Goal: Transaction & Acquisition: Purchase product/service

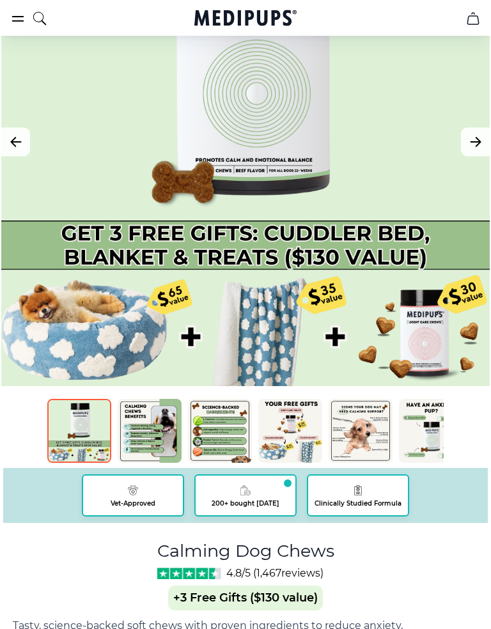
scroll to position [189, 0]
click at [158, 444] on img at bounding box center [150, 431] width 64 height 64
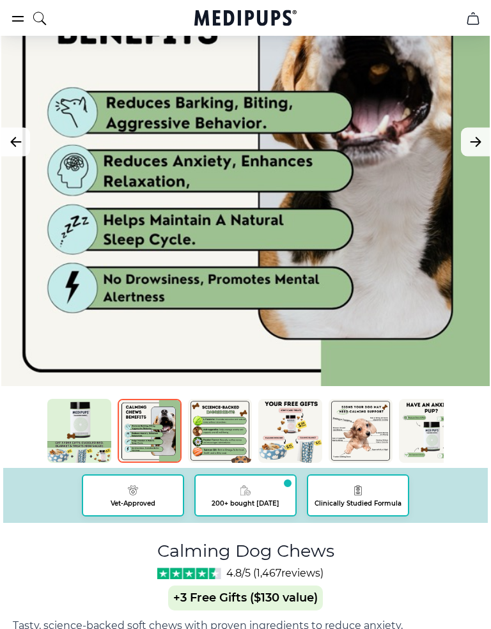
click at [222, 444] on img at bounding box center [220, 431] width 64 height 64
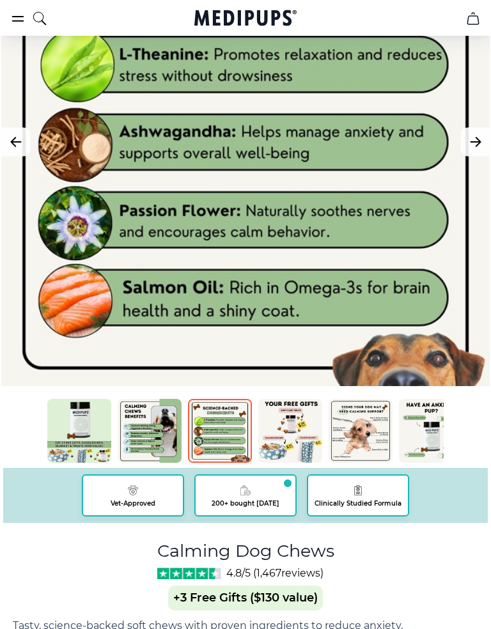
click at [298, 440] on img at bounding box center [290, 431] width 64 height 64
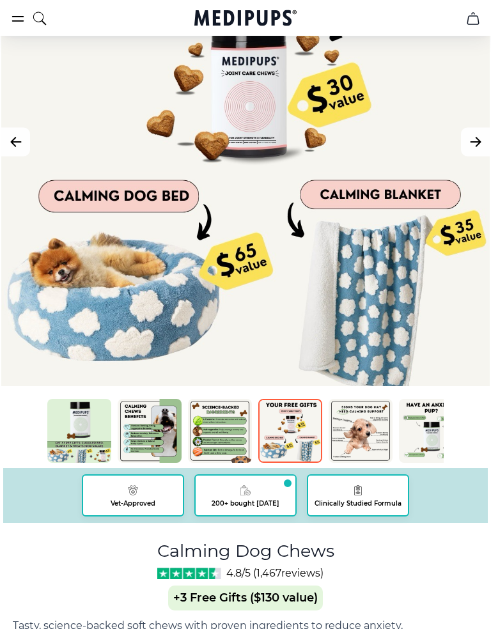
click at [366, 445] on img at bounding box center [361, 431] width 64 height 64
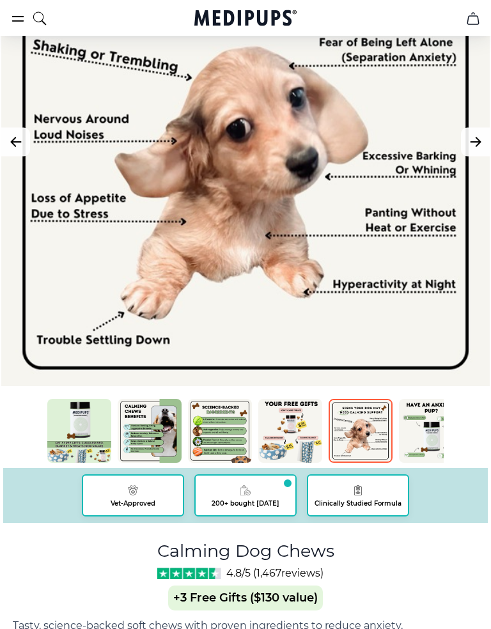
click at [470, 393] on div "BestSeller 200+ people bought in the last 24 hours Calming Dog Chews (+ 3 Free …" at bounding box center [245, 601] width 465 height 1407
click at [301, 430] on img at bounding box center [290, 431] width 64 height 64
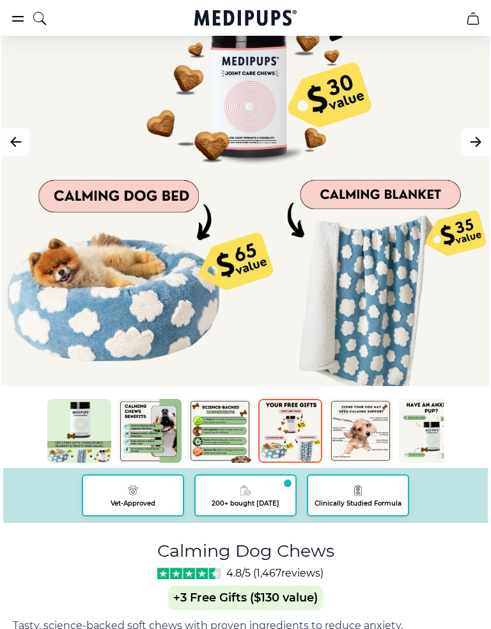
click at [362, 419] on img at bounding box center [361, 431] width 64 height 64
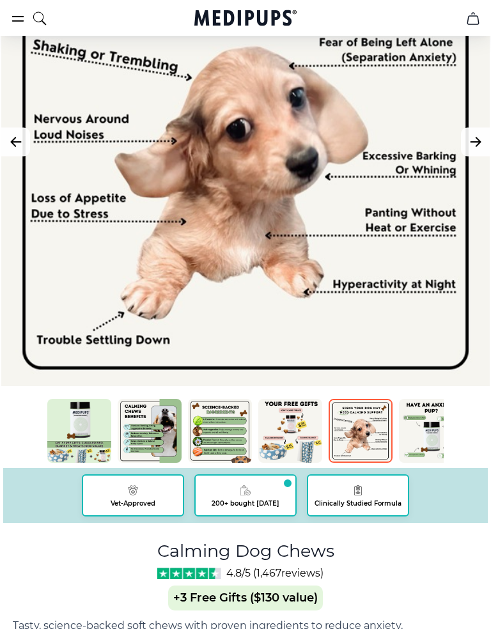
click at [422, 425] on img at bounding box center [431, 431] width 64 height 64
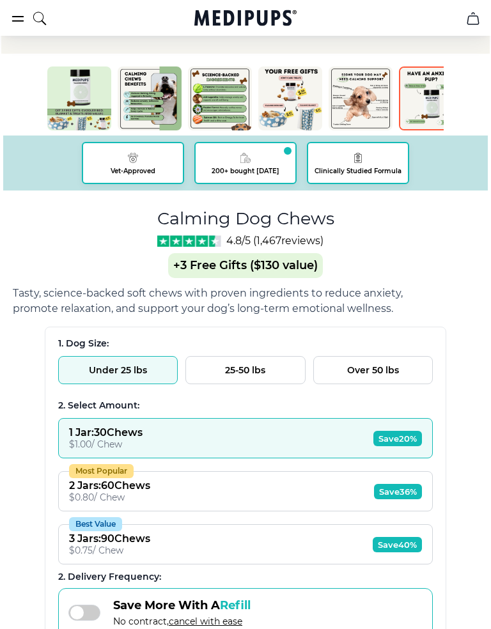
scroll to position [521, 0]
click at [270, 378] on button "25-50 lbs" at bounding box center [245, 370] width 120 height 28
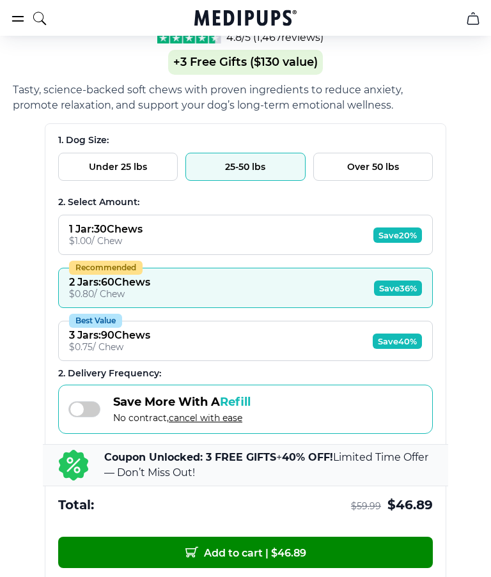
scroll to position [724, 0]
click at [403, 242] on span "Save 20%" at bounding box center [397, 235] width 49 height 15
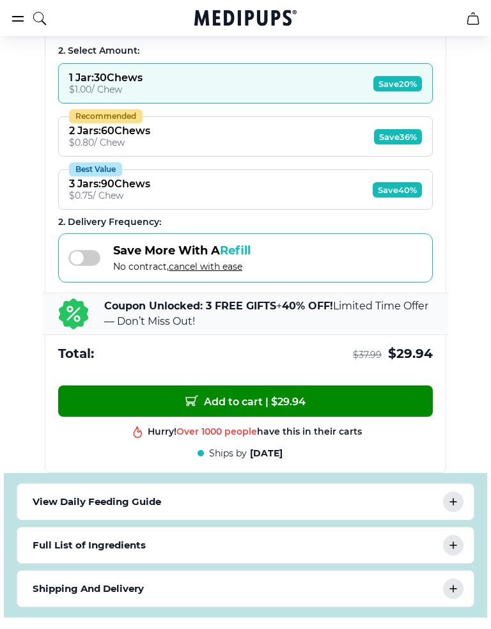
scroll to position [879, 0]
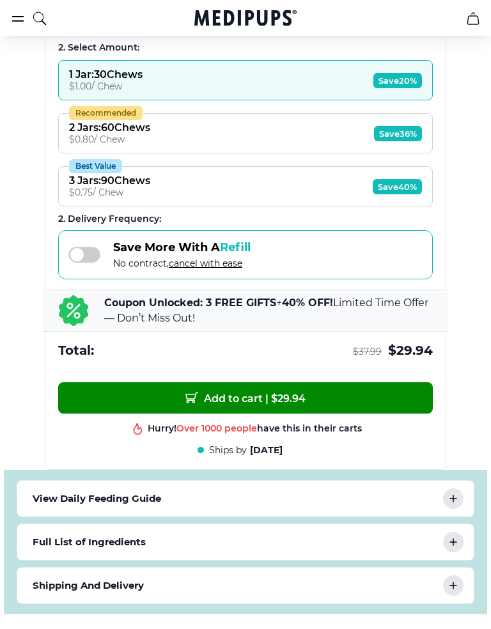
click at [449, 506] on icon at bounding box center [452, 498] width 15 height 15
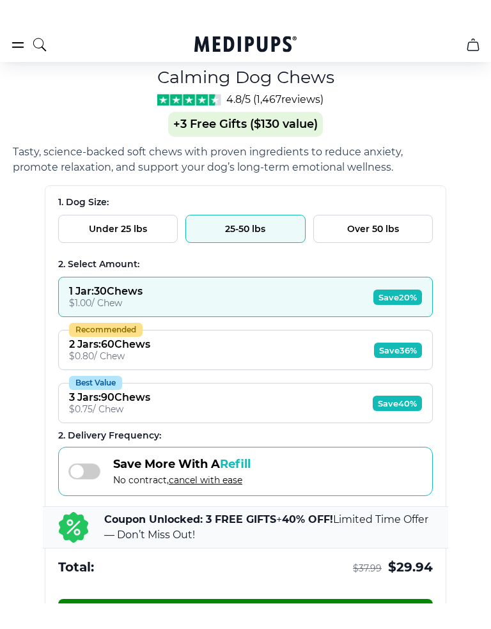
scroll to position [691, 0]
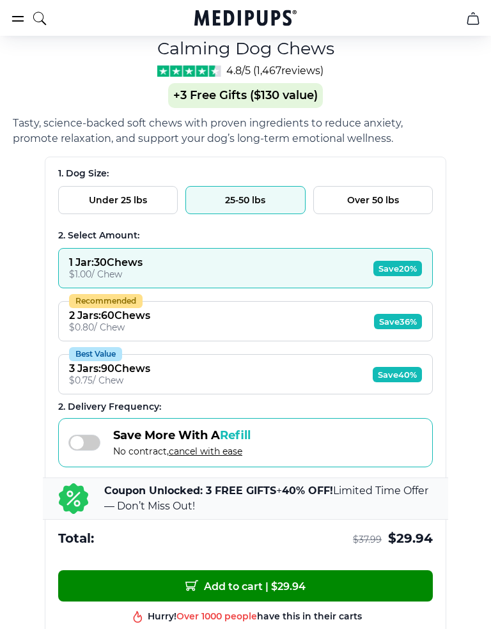
click at [409, 329] on span "Save 36%" at bounding box center [398, 321] width 48 height 15
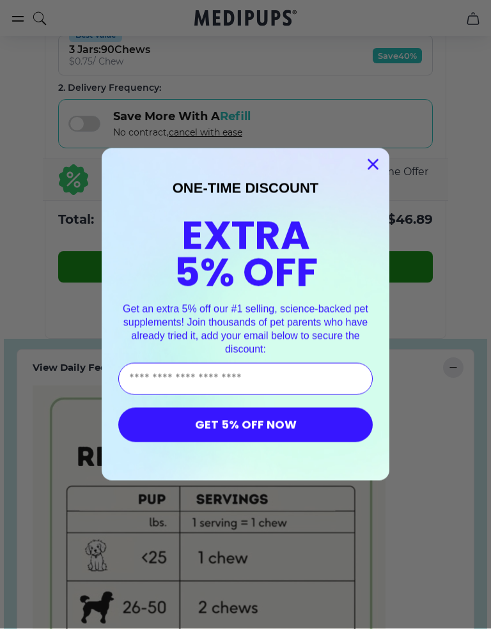
scroll to position [1010, 0]
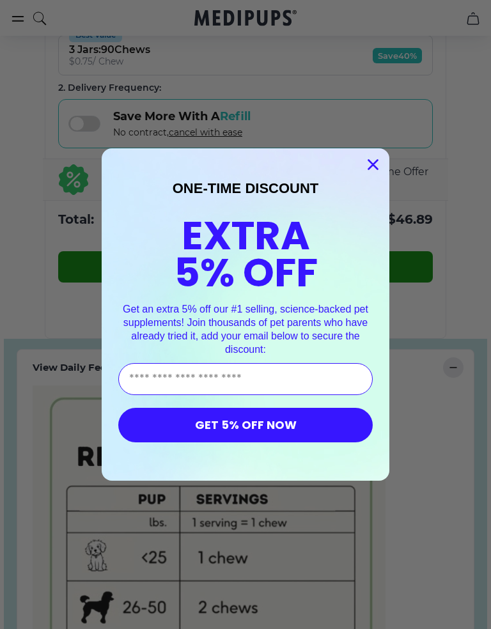
click at [170, 385] on input "Enter Your Email Address" at bounding box center [245, 379] width 254 height 32
type input "**********"
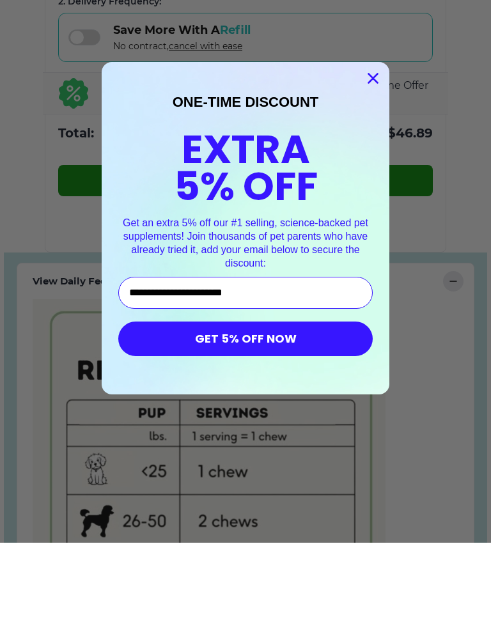
click at [275, 408] on button "GET 5% OFF NOW" at bounding box center [245, 425] width 254 height 35
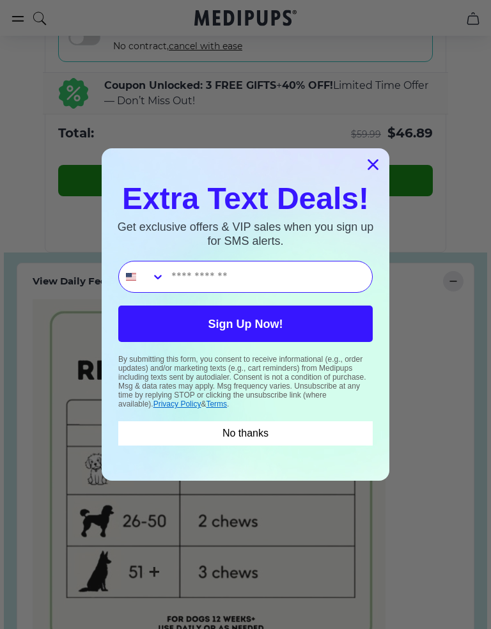
click at [253, 435] on button "No thanks" at bounding box center [245, 433] width 254 height 24
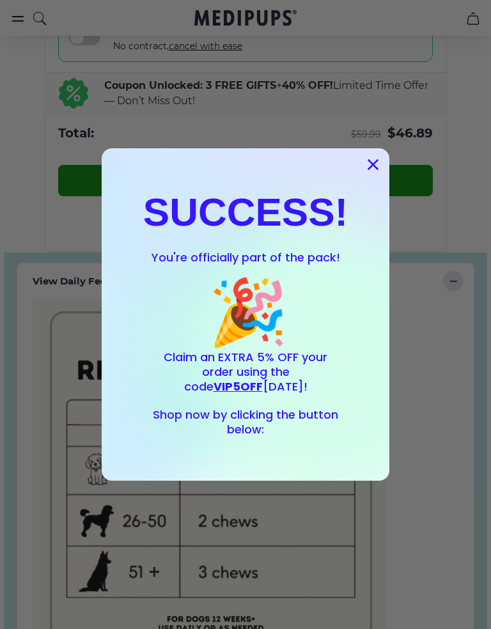
click at [377, 167] on circle "Close dialog" at bounding box center [372, 164] width 21 height 21
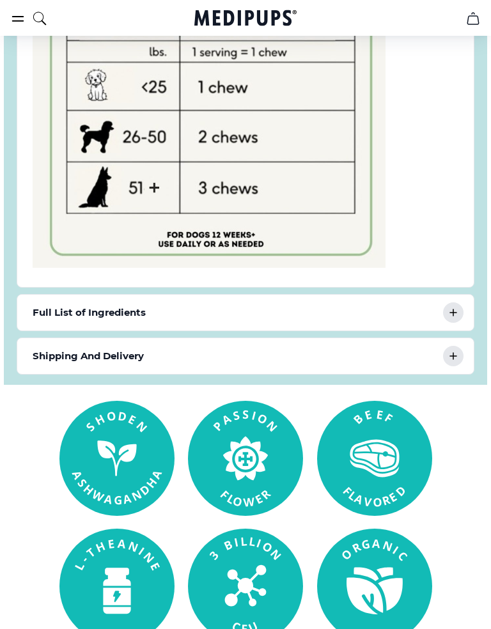
scroll to position [1495, 0]
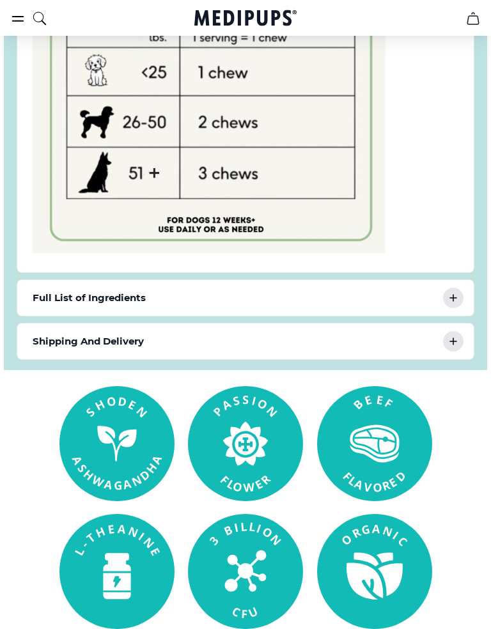
click at [455, 345] on icon at bounding box center [452, 341] width 15 height 15
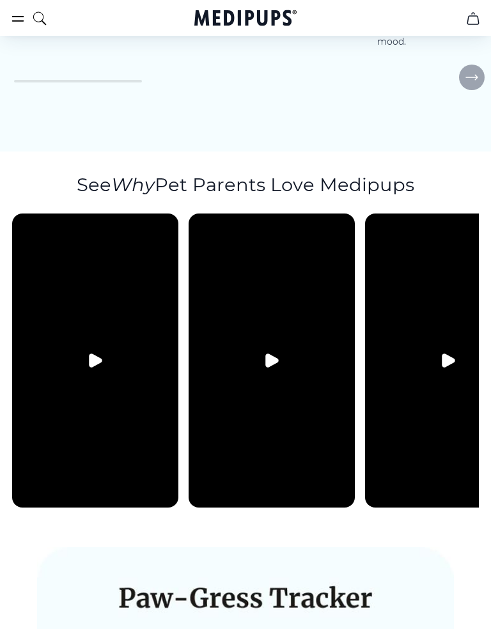
scroll to position [3570, 0]
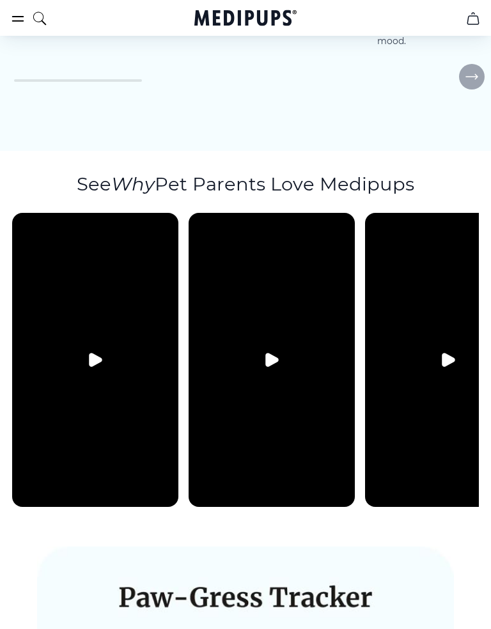
click at [281, 277] on video at bounding box center [272, 360] width 166 height 294
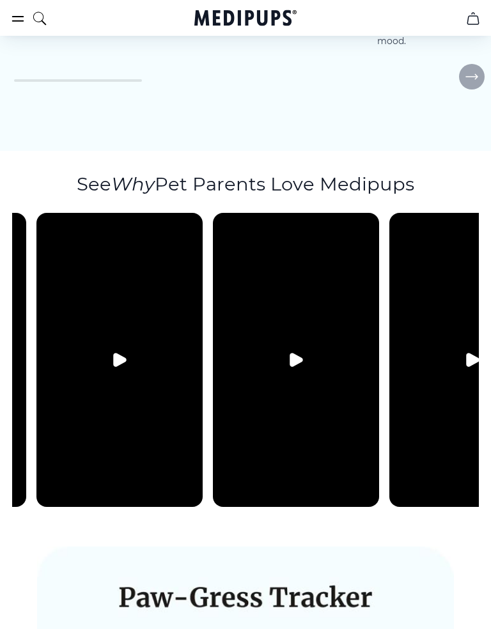
scroll to position [0, 180]
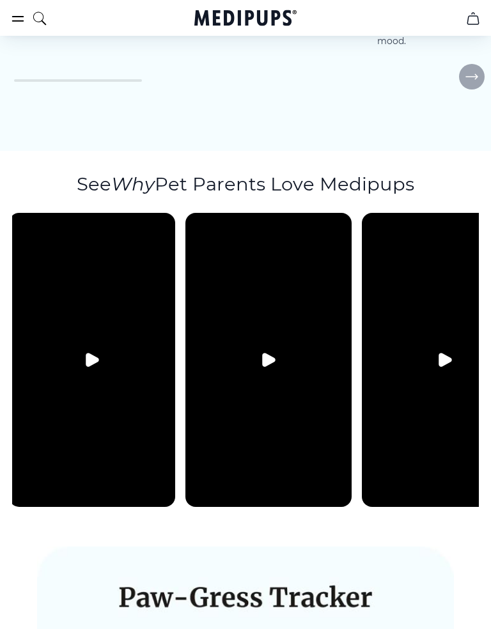
click at [281, 345] on button "Play video" at bounding box center [268, 360] width 31 height 31
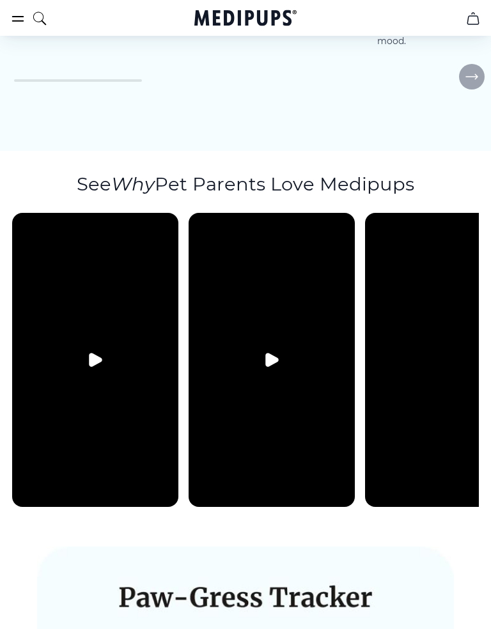
scroll to position [0, 0]
click at [99, 345] on button "Play video" at bounding box center [95, 360] width 31 height 31
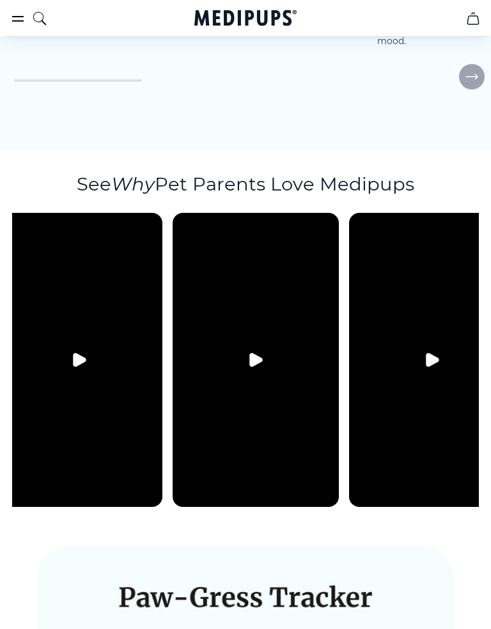
scroll to position [0, 546]
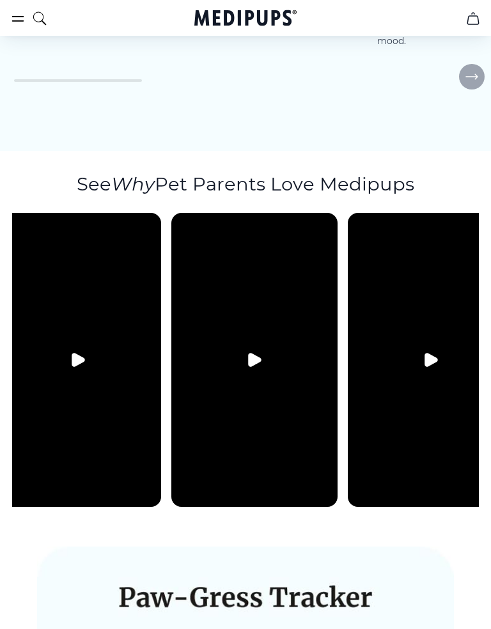
click at [438, 345] on button "Play video" at bounding box center [430, 360] width 31 height 31
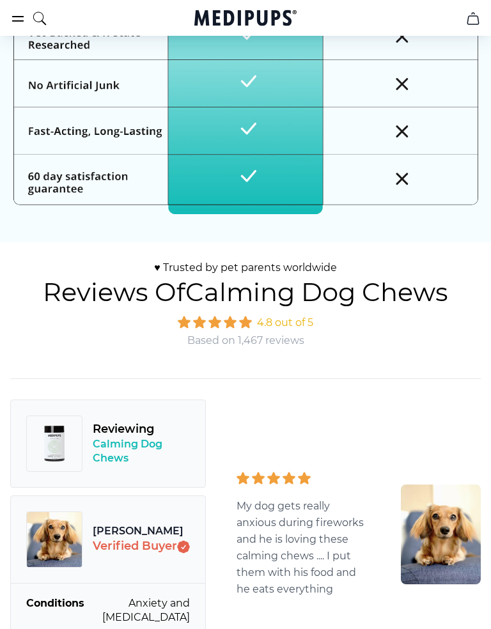
scroll to position [5129, 0]
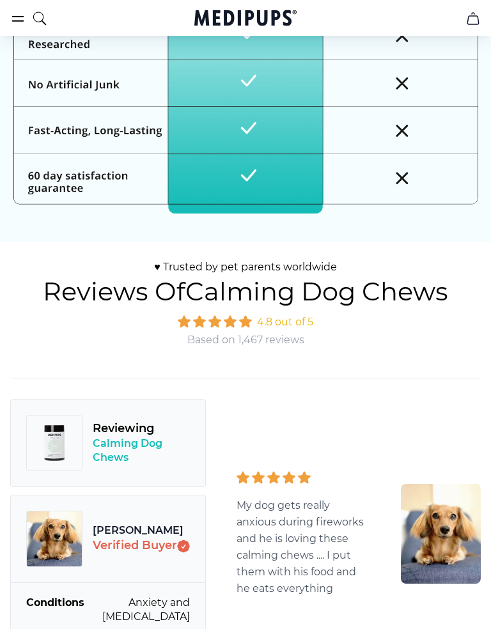
click at [299, 315] on span "4.8 out of 5" at bounding box center [246, 322] width 136 height 15
click at [284, 333] on span "Based on 1,467 reviews" at bounding box center [246, 340] width 136 height 14
click at [262, 333] on span "Based on 1,467 reviews" at bounding box center [246, 340] width 136 height 14
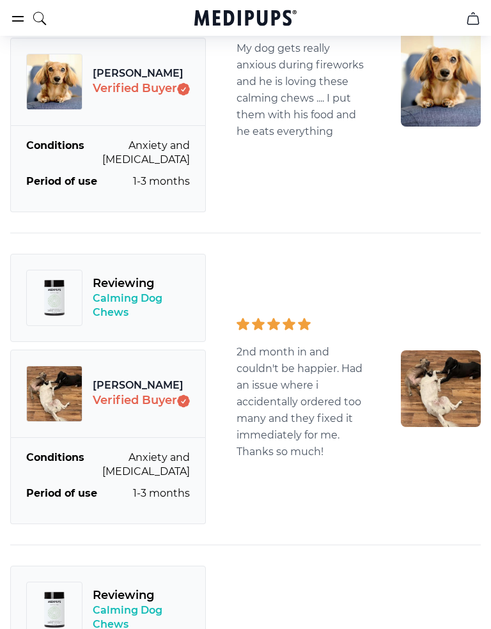
scroll to position [5587, 0]
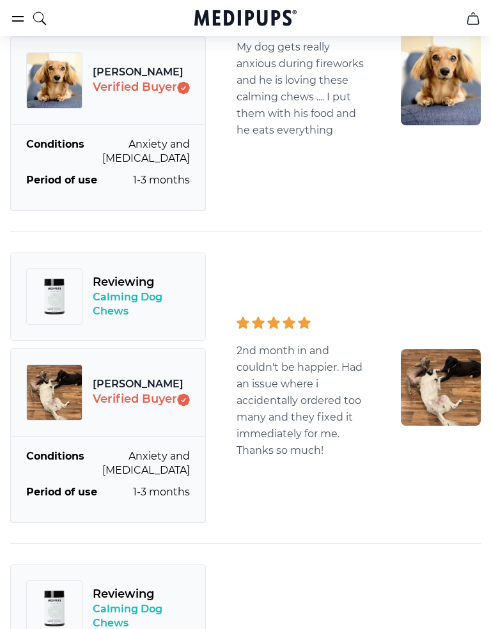
click at [353, 497] on div "Reviewing Calming Dog Chews [PERSON_NAME] Verified Buyer Conditions Anxiety and…" at bounding box center [245, 388] width 470 height 312
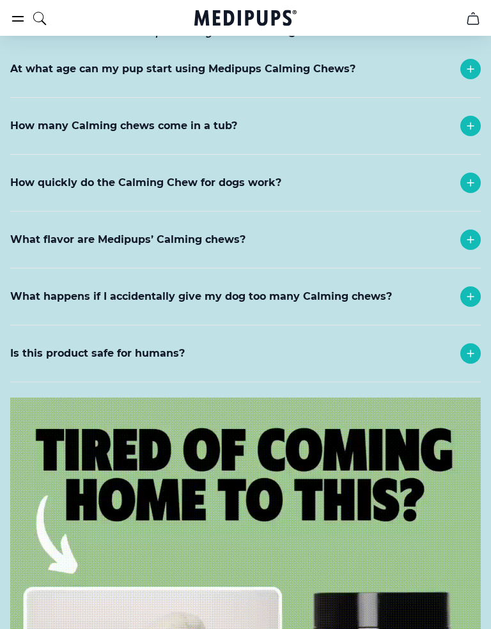
scroll to position [7101, 0]
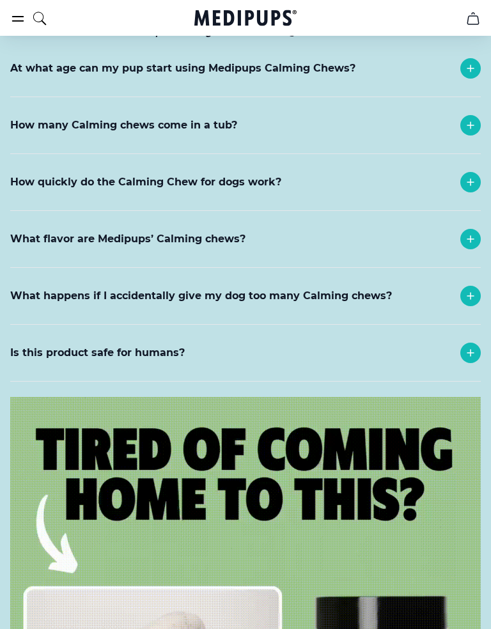
click at [473, 174] on icon at bounding box center [470, 181] width 15 height 15
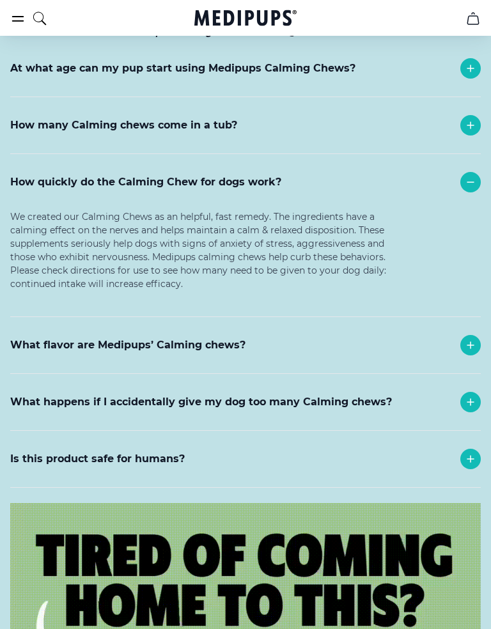
click at [470, 115] on div at bounding box center [470, 125] width 20 height 20
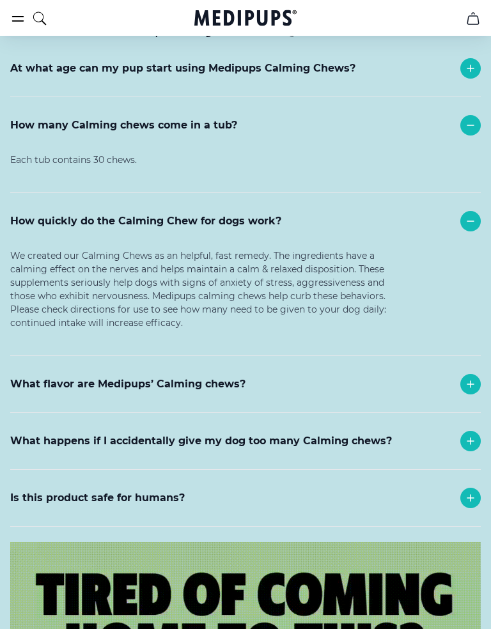
click at [463, 433] on icon at bounding box center [470, 440] width 15 height 15
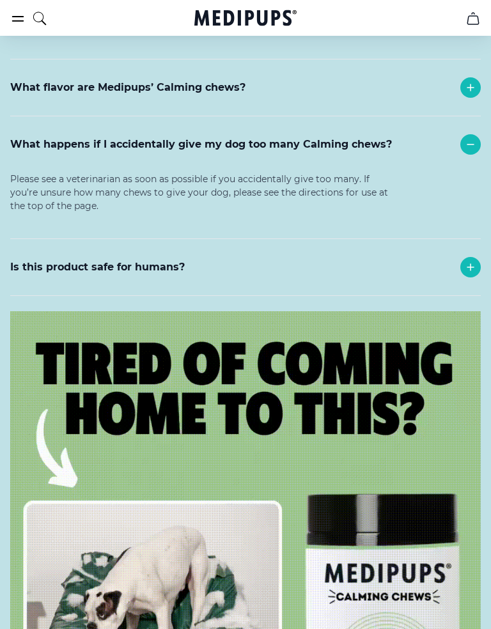
scroll to position [7403, 0]
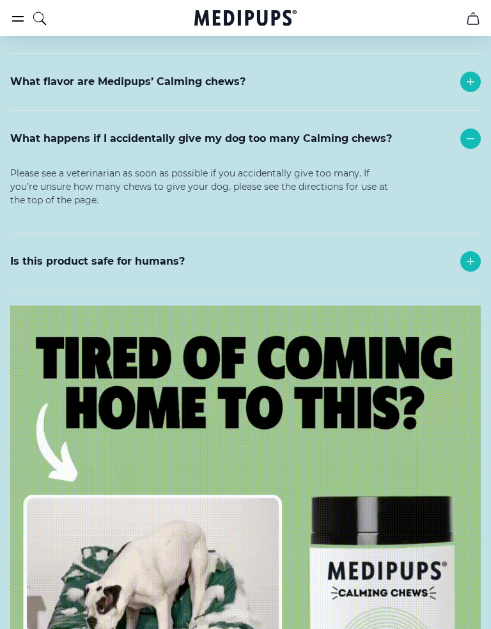
click at [478, 251] on div at bounding box center [470, 261] width 20 height 20
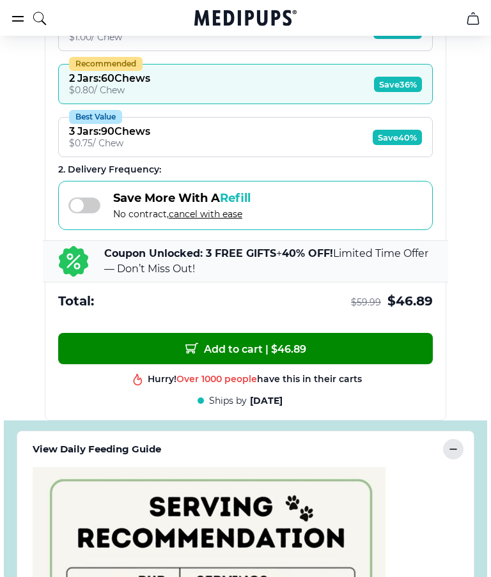
scroll to position [894, 0]
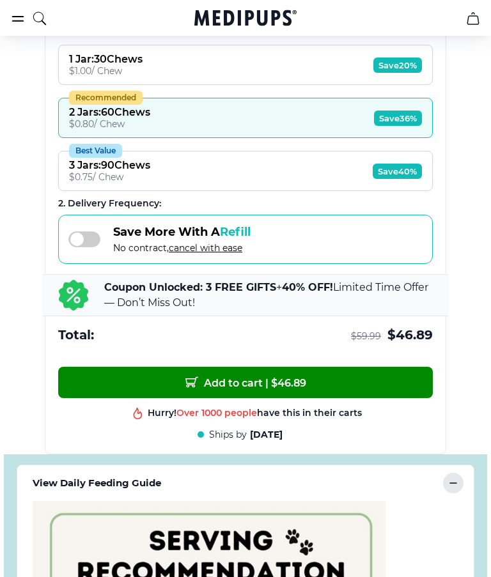
click at [276, 389] on span "Add to cart | $ 46.89" at bounding box center [245, 382] width 121 height 13
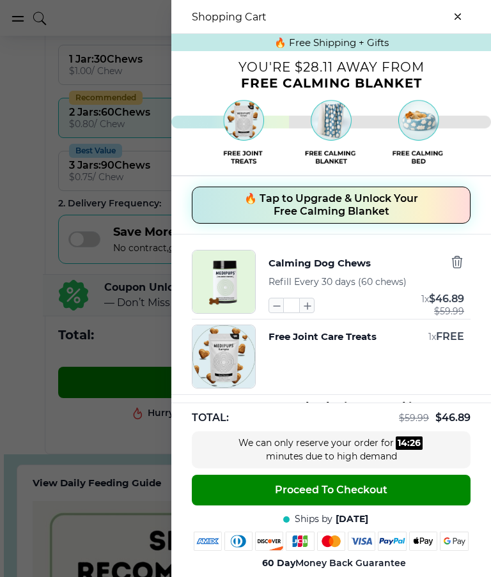
click at [411, 210] on span "🔥 Tap to Upgrade & Unlock Your Free Calming Blanket" at bounding box center [331, 205] width 174 height 26
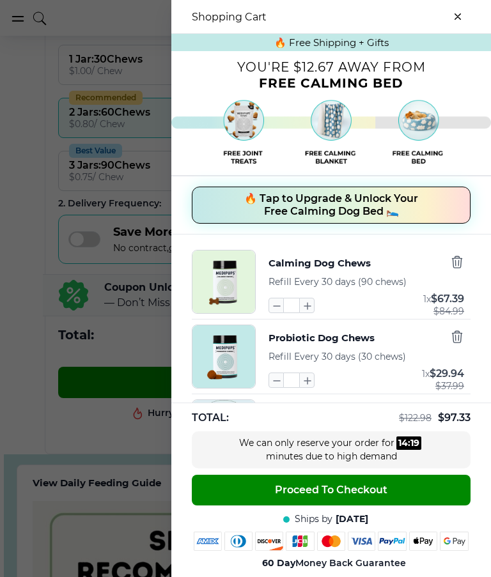
click at [399, 210] on span "🔥 Tap to Upgrade & Unlock Your Free Calming Dog Bed 🛌" at bounding box center [331, 205] width 174 height 26
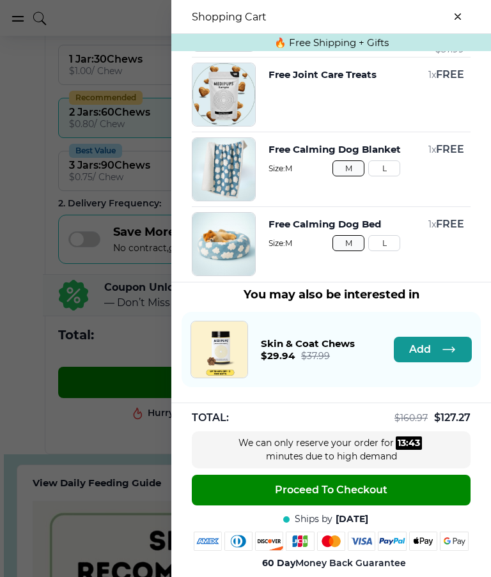
scroll to position [310, 0]
click at [387, 249] on button "L" at bounding box center [384, 243] width 32 height 16
click at [383, 241] on button "L" at bounding box center [384, 243] width 32 height 16
click at [394, 168] on button "L" at bounding box center [384, 168] width 32 height 16
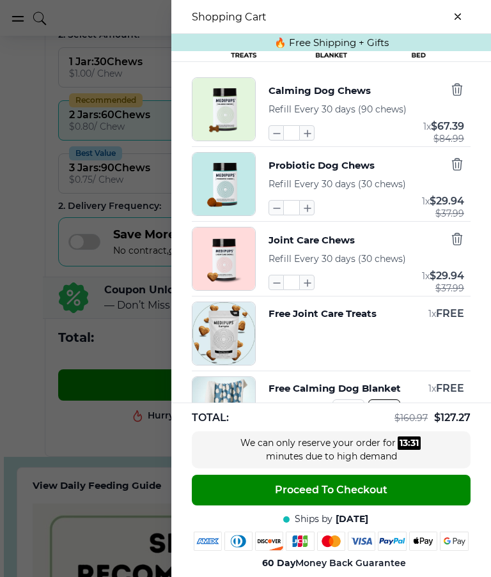
scroll to position [43, 0]
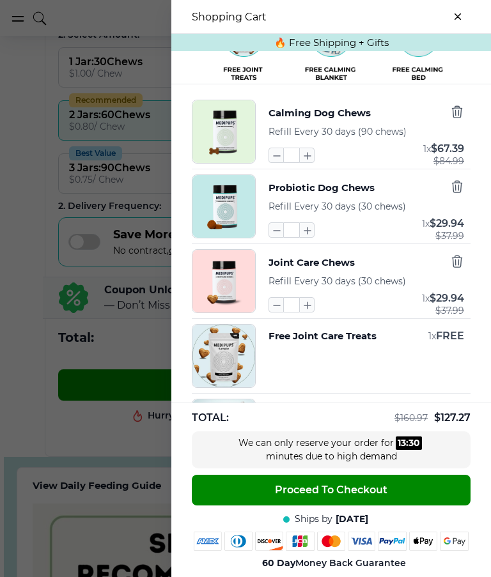
click at [282, 309] on icon "button" at bounding box center [276, 305] width 14 height 14
click at [284, 309] on input "*" at bounding box center [291, 304] width 15 height 15
click at [279, 312] on icon "button" at bounding box center [276, 305] width 14 height 14
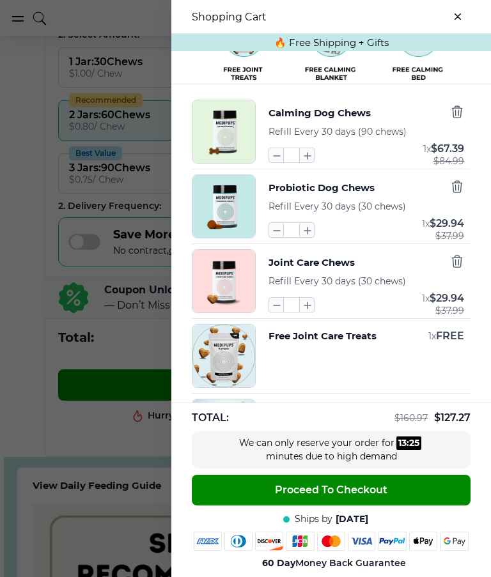
click at [283, 311] on button "button" at bounding box center [275, 304] width 15 height 15
click at [277, 312] on icon "button" at bounding box center [276, 305] width 14 height 14
click at [281, 312] on icon "button" at bounding box center [276, 305] width 14 height 14
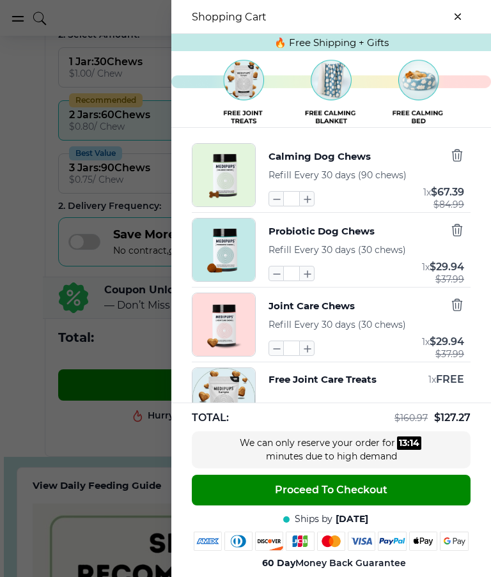
scroll to position [0, 0]
click at [465, 17] on button "close-cart" at bounding box center [458, 17] width 26 height 26
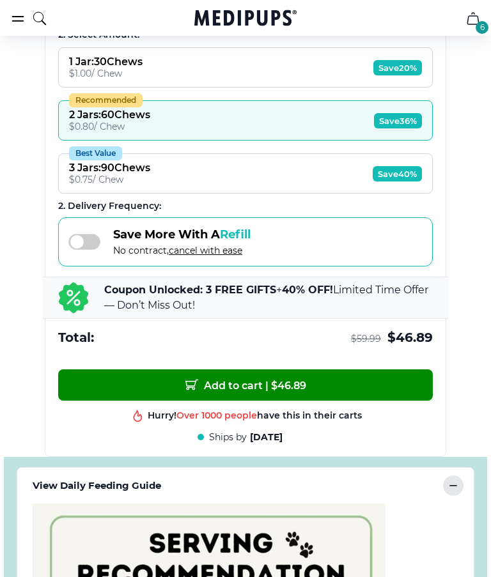
click at [313, 399] on button "Add to cart | $ 46.89" at bounding box center [245, 384] width 375 height 31
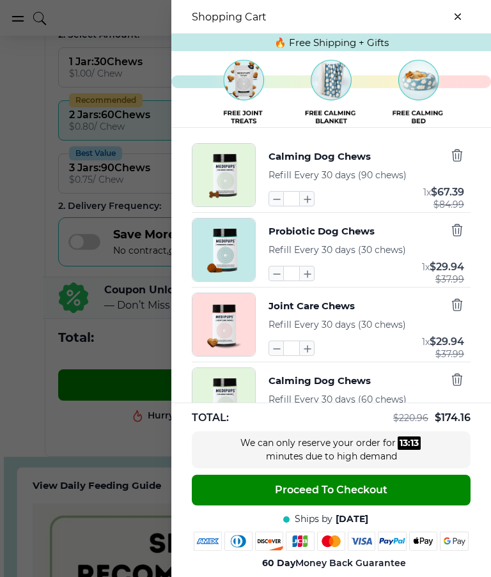
click at [293, 389] on button "Calming Dog Chews" at bounding box center [319, 381] width 102 height 17
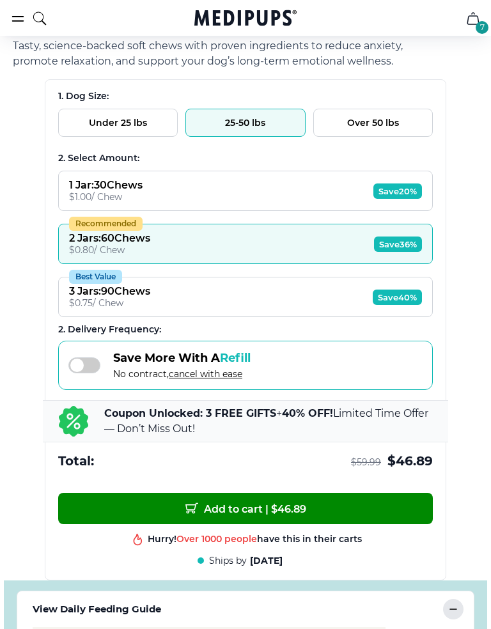
scroll to position [778, 0]
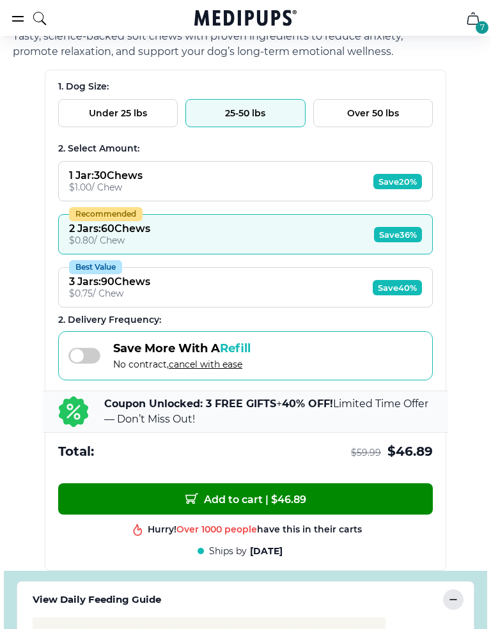
click at [347, 498] on button "Add to cart | $ 46.89" at bounding box center [245, 498] width 375 height 31
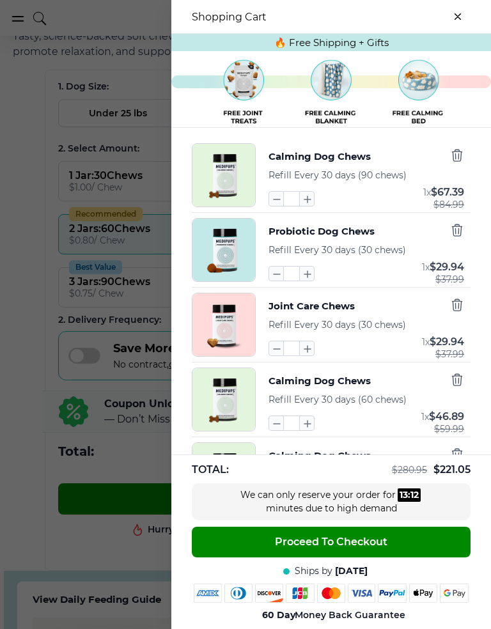
click at [286, 428] on input "*" at bounding box center [291, 422] width 15 height 15
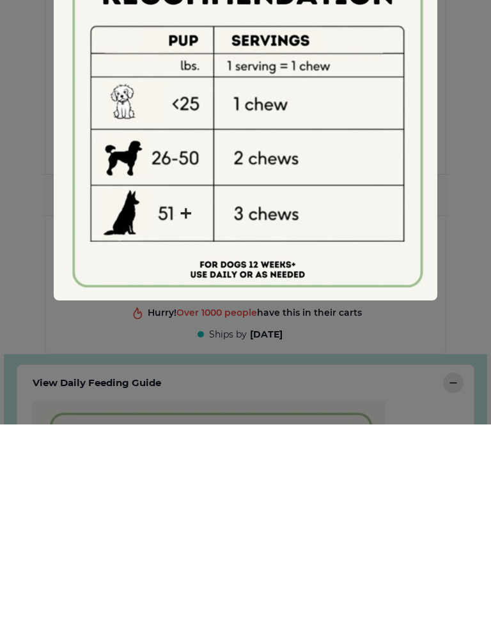
scroll to position [995, 0]
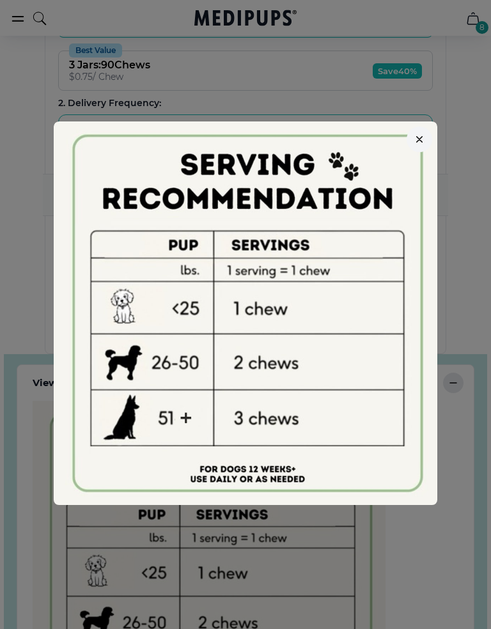
click at [426, 138] on button "button" at bounding box center [420, 140] width 26 height 26
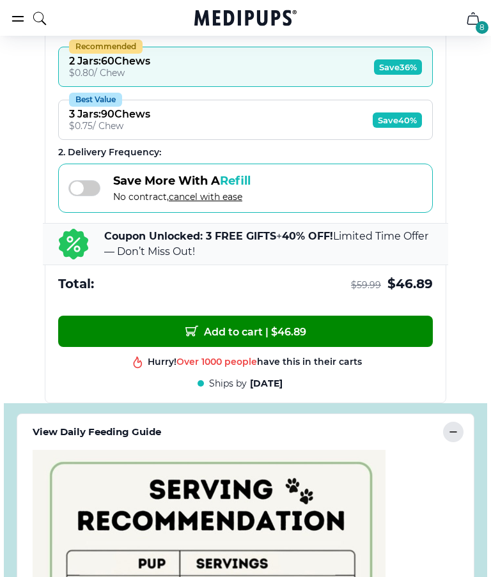
scroll to position [938, 0]
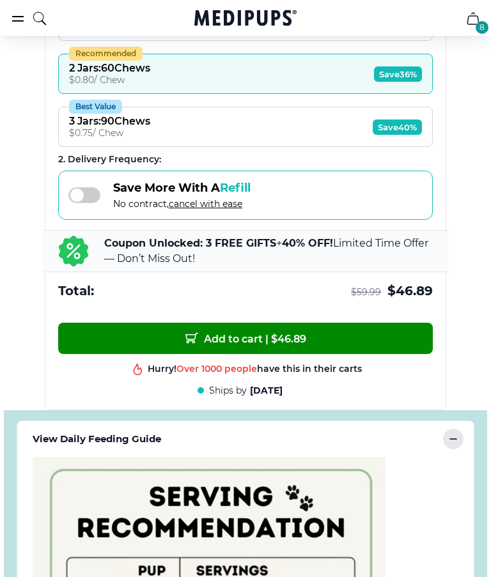
click at [316, 345] on button "Add to cart | $ 46.89" at bounding box center [245, 338] width 375 height 31
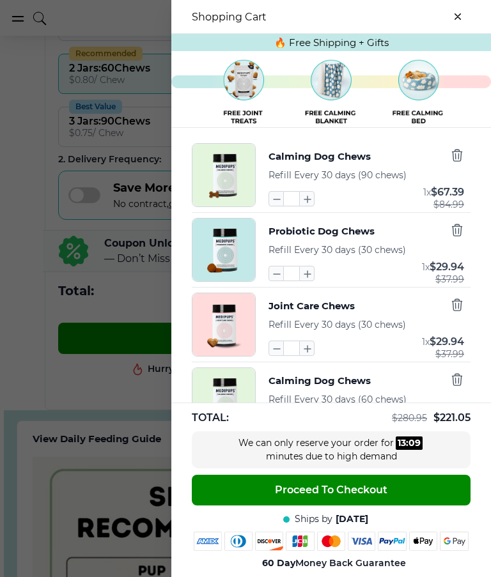
click at [283, 281] on button "button" at bounding box center [275, 273] width 15 height 15
click at [281, 281] on icon "button" at bounding box center [276, 274] width 14 height 14
click at [281, 280] on icon "button" at bounding box center [276, 274] width 14 height 14
click at [279, 279] on icon "button" at bounding box center [276, 274] width 14 height 14
click at [284, 278] on input "*" at bounding box center [291, 273] width 15 height 15
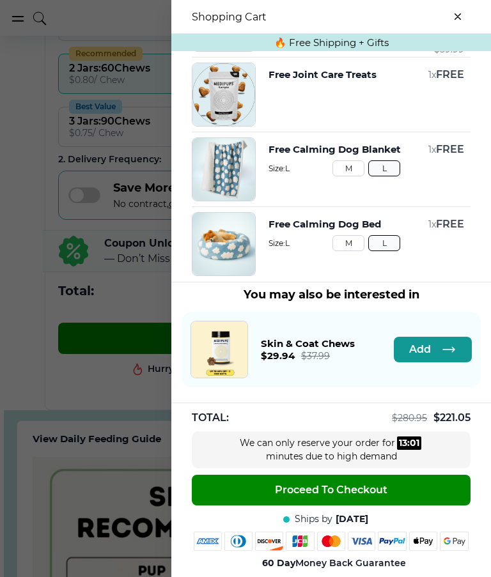
scroll to position [460, 0]
click at [352, 247] on button "M" at bounding box center [348, 243] width 32 height 16
click at [355, 168] on button "M" at bounding box center [348, 168] width 32 height 16
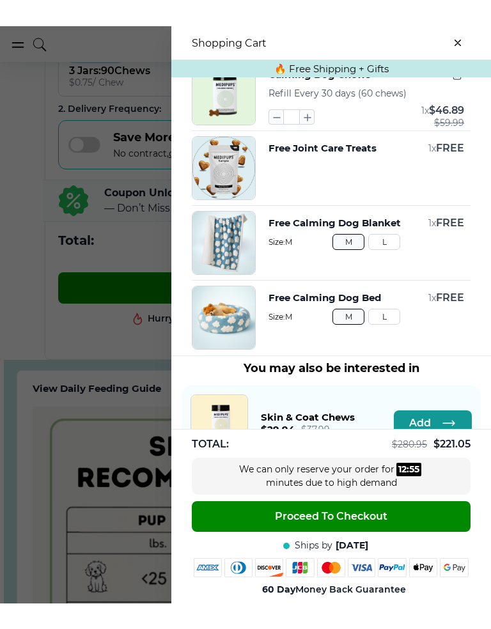
scroll to position [1016, 0]
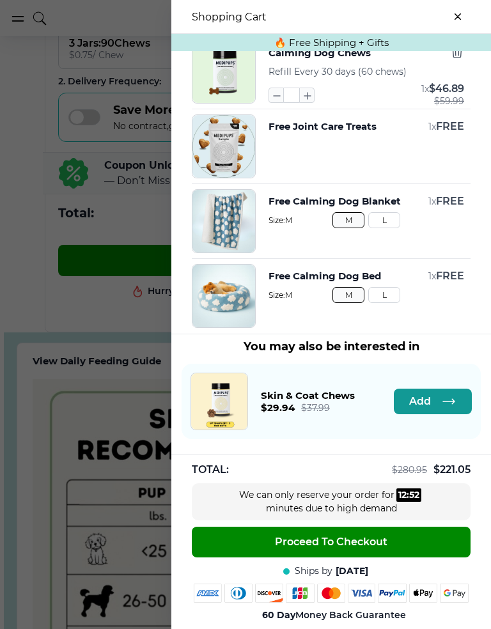
click at [442, 256] on div "Calming Dog Chews Refill Every 30 days (90 chews) * 1 x $ 67.39 $ 84.99 Probiot…" at bounding box center [331, 29] width 320 height 608
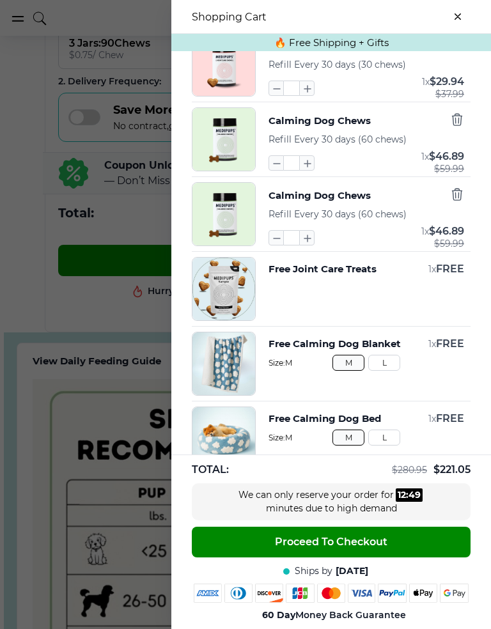
scroll to position [256, 0]
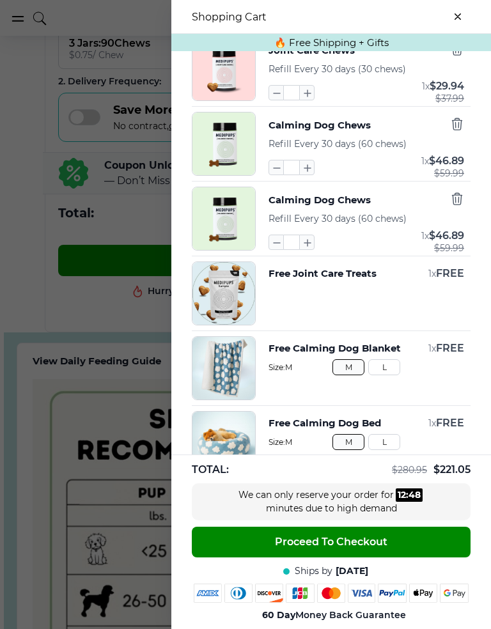
click at [283, 246] on icon "button" at bounding box center [276, 242] width 14 height 14
click at [278, 249] on icon "button" at bounding box center [276, 242] width 14 height 14
click at [281, 249] on icon "button" at bounding box center [276, 242] width 14 height 14
click at [281, 245] on icon "button" at bounding box center [276, 242] width 14 height 14
click at [461, 18] on button "close-cart" at bounding box center [458, 17] width 26 height 26
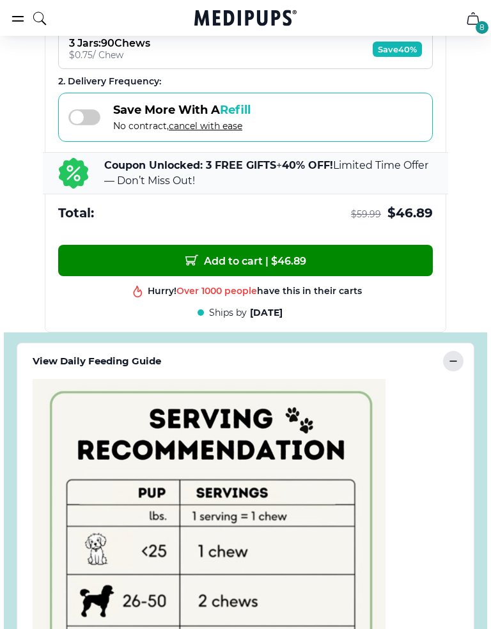
click at [95, 125] on span at bounding box center [84, 117] width 32 height 16
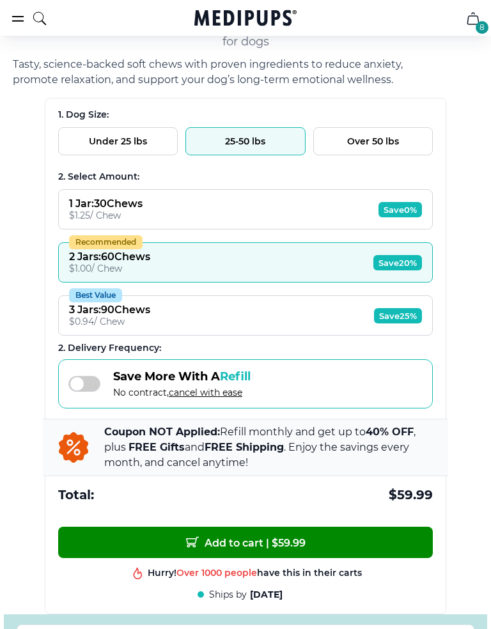
scroll to position [823, 0]
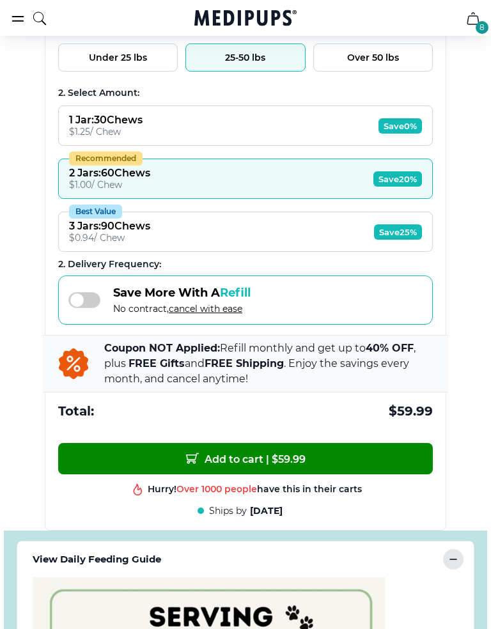
click at [286, 464] on span "Add to cart | $ 59.99" at bounding box center [246, 458] width 120 height 13
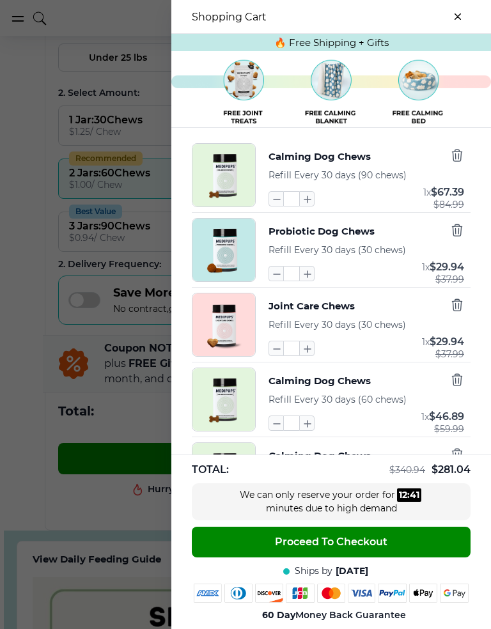
scroll to position [0, 0]
click at [275, 201] on icon "button" at bounding box center [276, 199] width 14 height 14
click at [277, 206] on icon "button" at bounding box center [276, 199] width 14 height 14
click at [273, 206] on icon "button" at bounding box center [276, 199] width 14 height 14
click at [277, 204] on icon "button" at bounding box center [276, 199] width 14 height 14
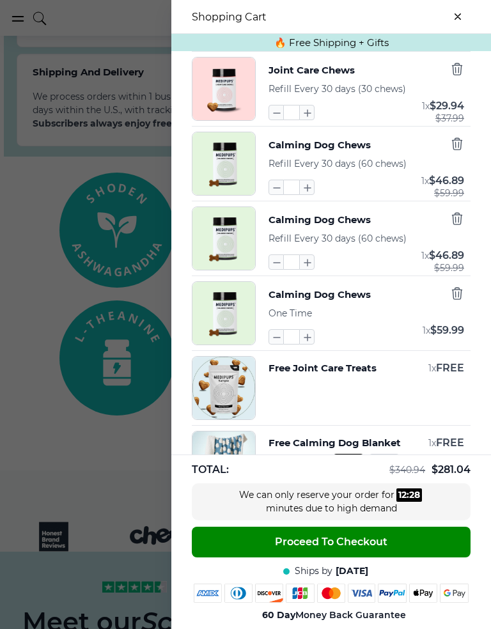
scroll to position [233, 0]
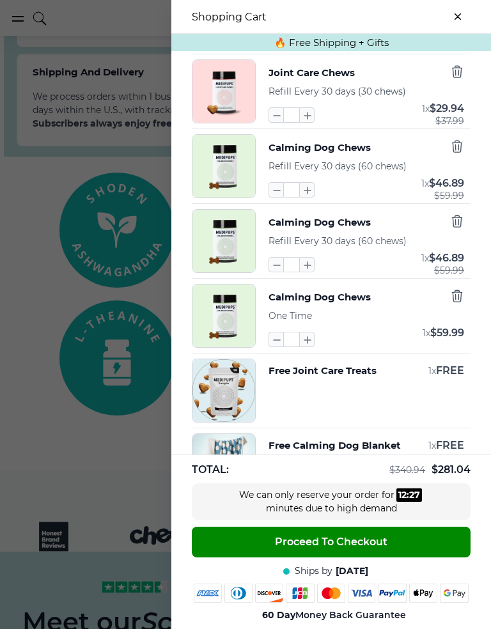
click at [282, 344] on icon "button" at bounding box center [276, 339] width 14 height 14
click at [281, 346] on icon "button" at bounding box center [276, 339] width 14 height 14
click at [283, 347] on button "button" at bounding box center [275, 339] width 15 height 15
click at [288, 341] on input "*" at bounding box center [291, 339] width 15 height 15
click at [288, 337] on input "*" at bounding box center [291, 339] width 15 height 15
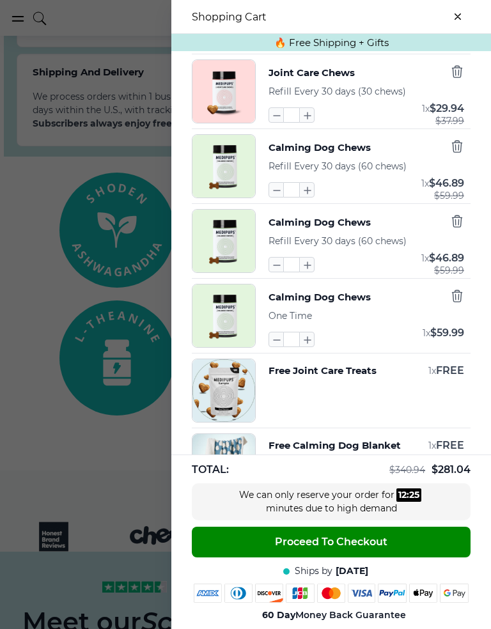
scroll to position [1769, 0]
click at [313, 343] on icon "button" at bounding box center [307, 339] width 14 height 14
click at [313, 346] on icon "button" at bounding box center [307, 339] width 14 height 14
click at [283, 347] on button "button" at bounding box center [275, 339] width 15 height 15
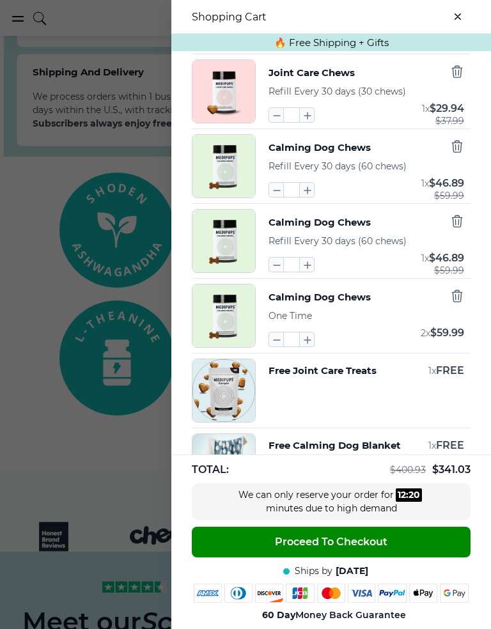
click at [277, 346] on icon "button" at bounding box center [276, 339] width 14 height 14
type input "*"
click at [277, 346] on icon "button" at bounding box center [276, 339] width 14 height 14
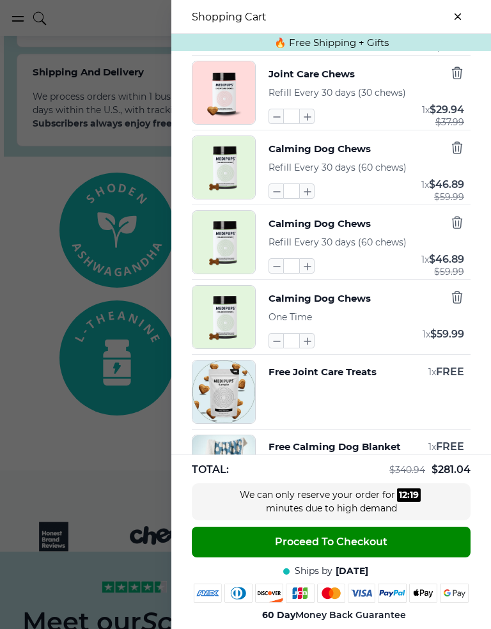
click at [282, 348] on button "button" at bounding box center [275, 340] width 15 height 15
click at [285, 348] on input "*" at bounding box center [291, 340] width 15 height 15
click at [460, 298] on icon "button" at bounding box center [457, 297] width 14 height 14
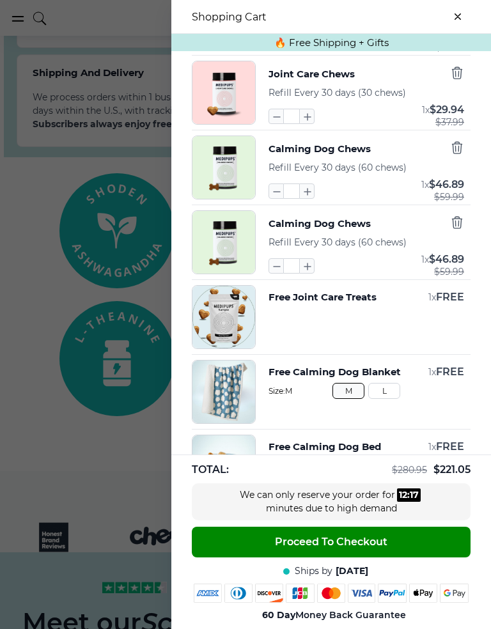
scroll to position [1769, 0]
click at [470, 221] on div "Calming Dog Chews Refill Every 30 days (60 chews) * 1 x $ 46.89 $ 59.99" at bounding box center [331, 242] width 279 height 64
click at [453, 226] on icon "button" at bounding box center [457, 222] width 14 height 14
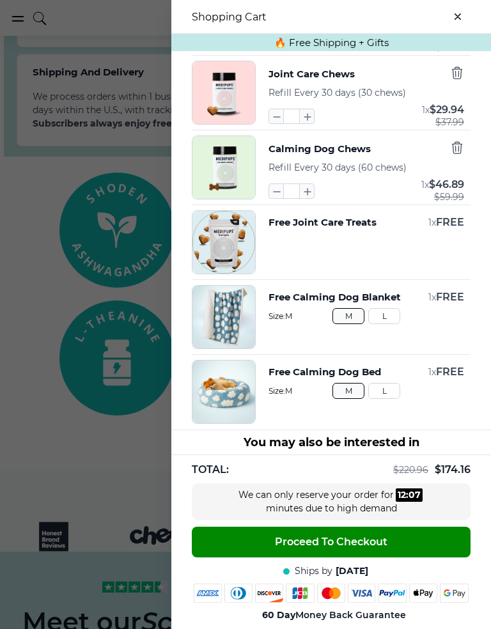
click at [456, 70] on icon "button" at bounding box center [457, 73] width 14 height 14
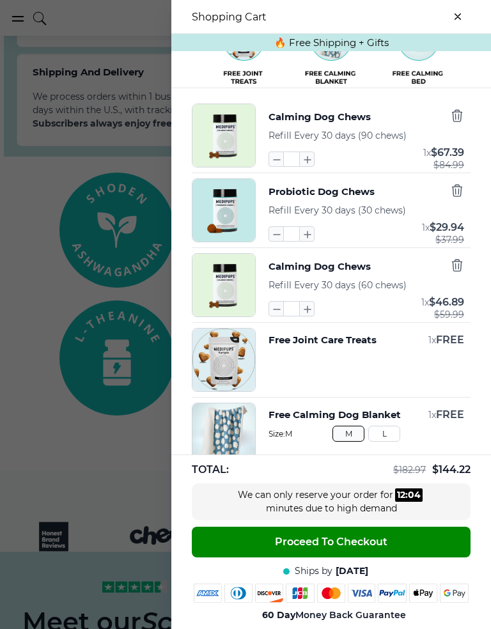
scroll to position [39, 0]
click at [456, 185] on div "Probiotic Dog Chews Refill Every 30 days (30 chews) * 1 x $ 29.94 $ 37.99" at bounding box center [366, 211] width 196 height 64
click at [463, 192] on icon "button" at bounding box center [457, 191] width 14 height 14
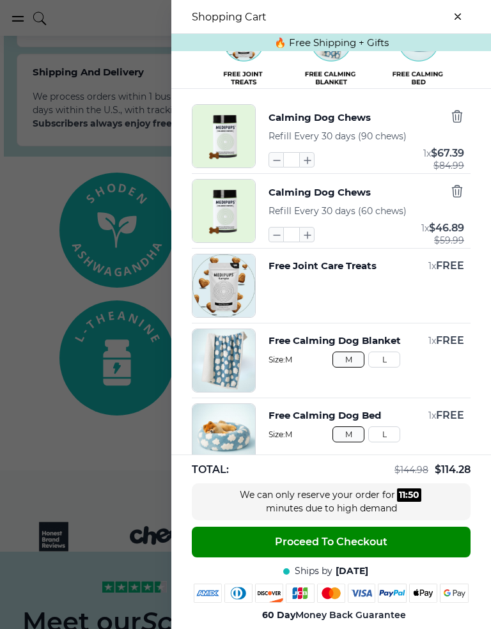
click at [463, 119] on icon "button" at bounding box center [457, 116] width 14 height 14
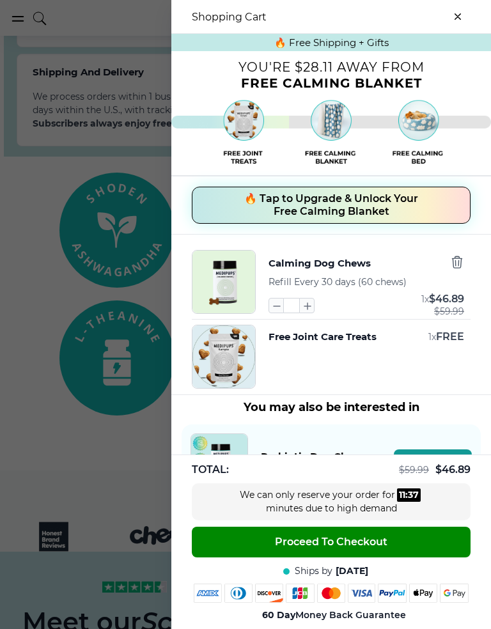
scroll to position [0, 0]
click at [362, 206] on span "🔥 Tap to Upgrade & Unlock Your Free Calming Blanket" at bounding box center [331, 205] width 174 height 26
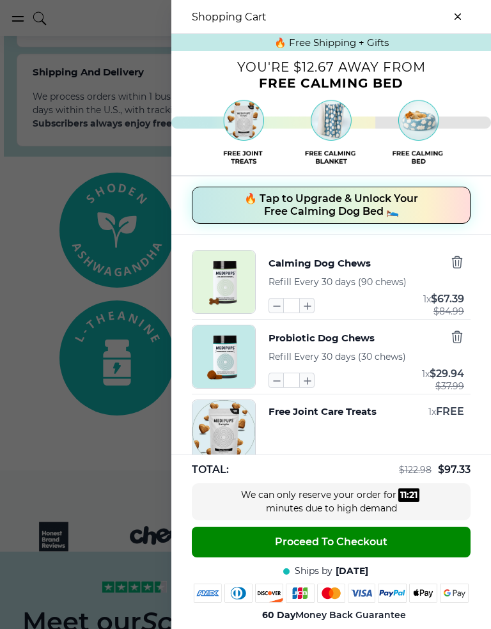
click at [462, 337] on icon "button" at bounding box center [457, 337] width 14 height 14
